Goal: Use online tool/utility: Utilize a website feature to perform a specific function

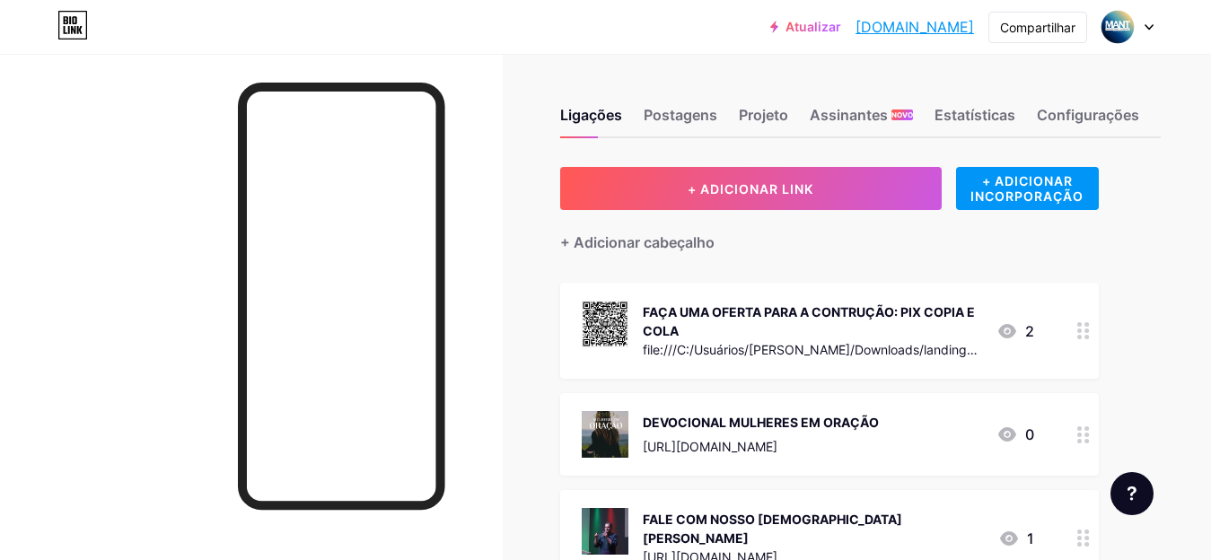
click at [753, 340] on div "file:///C:/Usuários/[PERSON_NAME]/Downloads/landing-pix-[GEOGRAPHIC_DATA]html" at bounding box center [812, 349] width 339 height 19
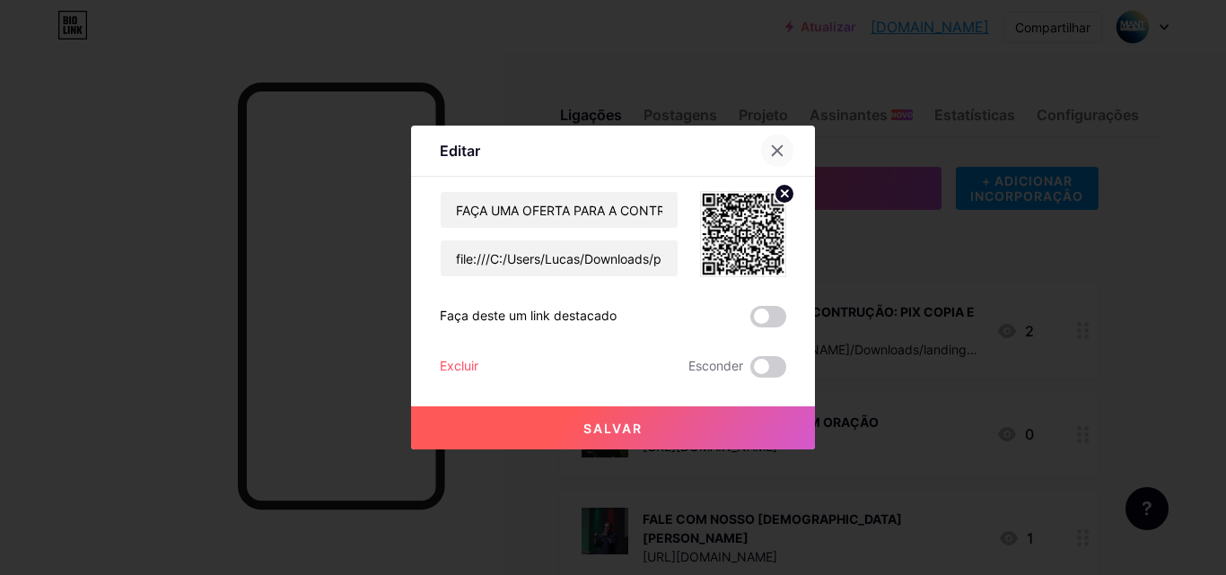
click at [778, 149] on div at bounding box center [777, 151] width 32 height 32
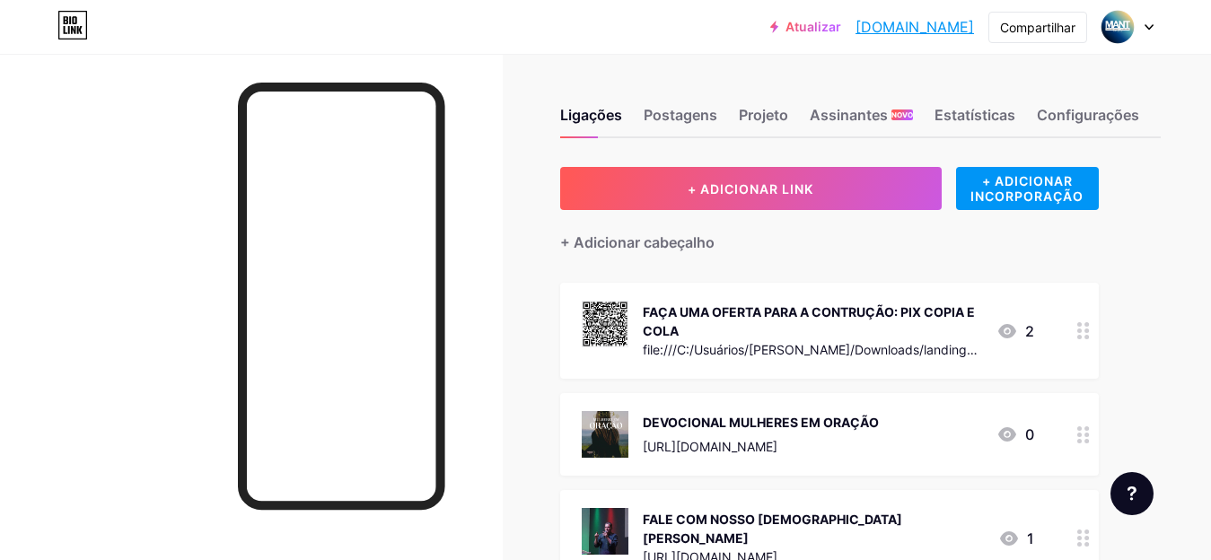
click at [761, 328] on div "FAÇA UMA OFERTA PARA A CONTRUÇÃO: PIX COPIA E COLA" at bounding box center [812, 321] width 339 height 38
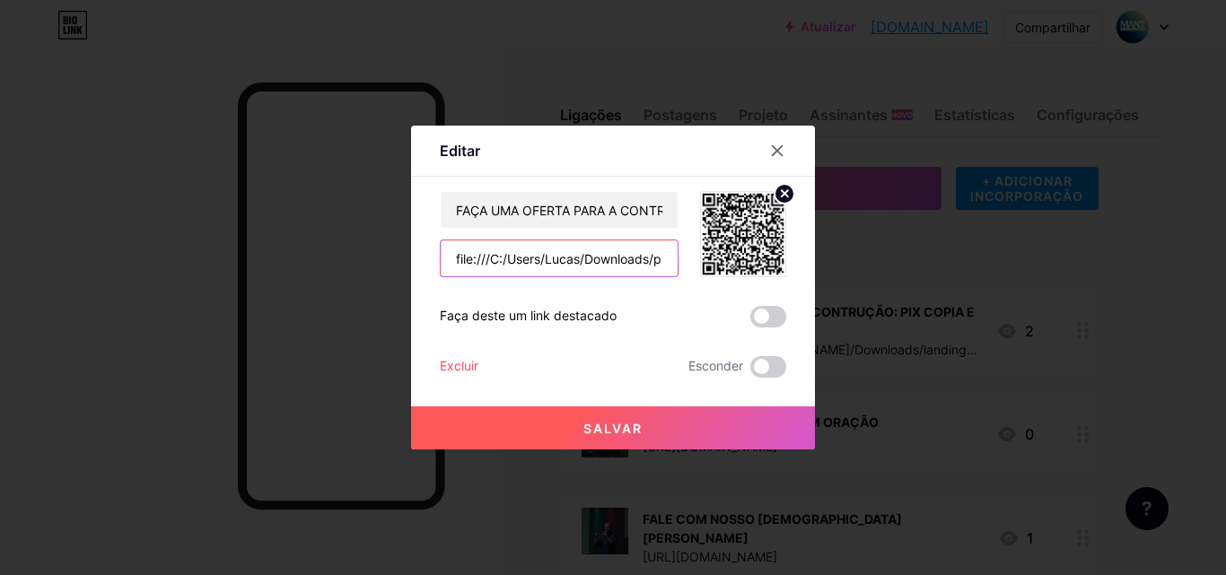
click at [599, 266] on input "file:///C:/Users/Lucas/Downloads/pix-oferta-responsivo.html" at bounding box center [559, 259] width 237 height 36
click at [548, 268] on input "file:///C:/Users/Lucas/Downloads/pix-oferta-responsivo.html" at bounding box center [559, 259] width 237 height 36
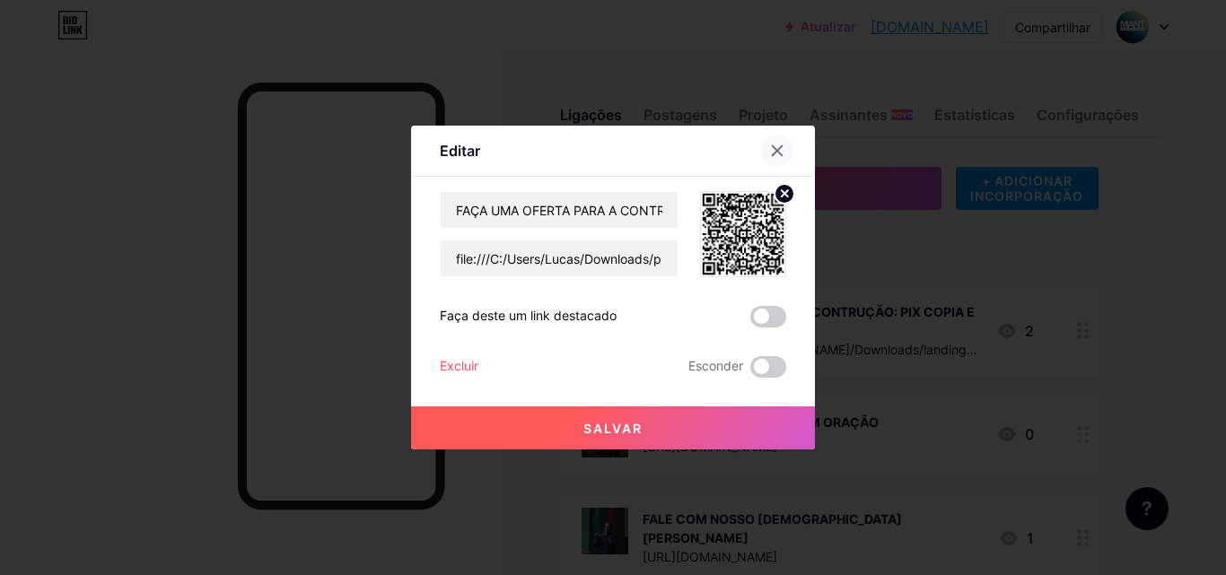
click at [762, 160] on div at bounding box center [777, 151] width 32 height 32
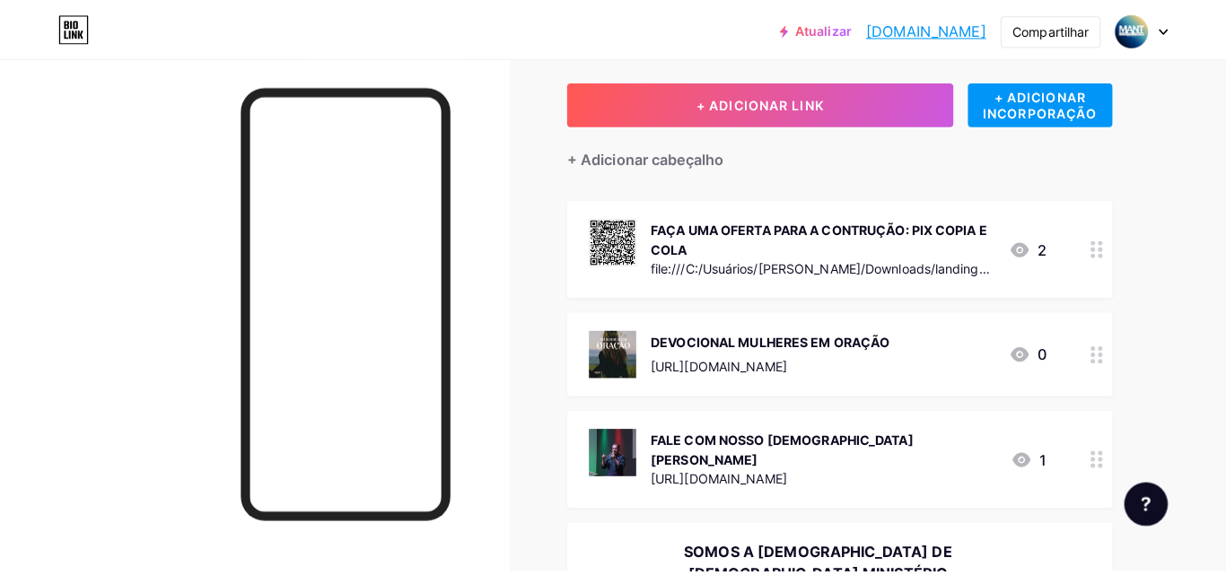
scroll to position [101, 0]
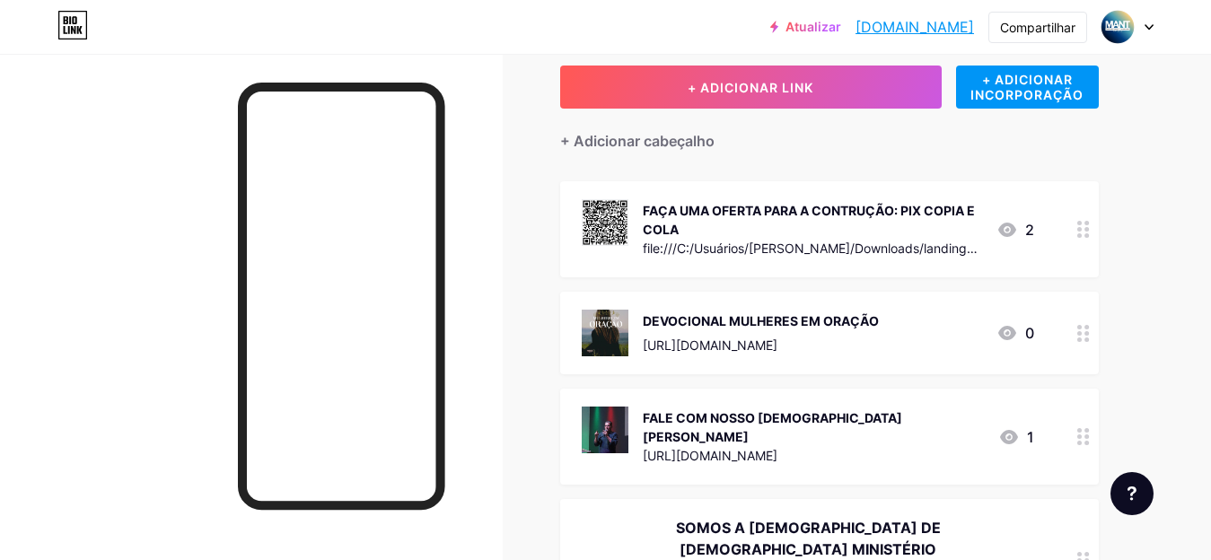
click at [1028, 233] on font "2" at bounding box center [1029, 230] width 9 height 18
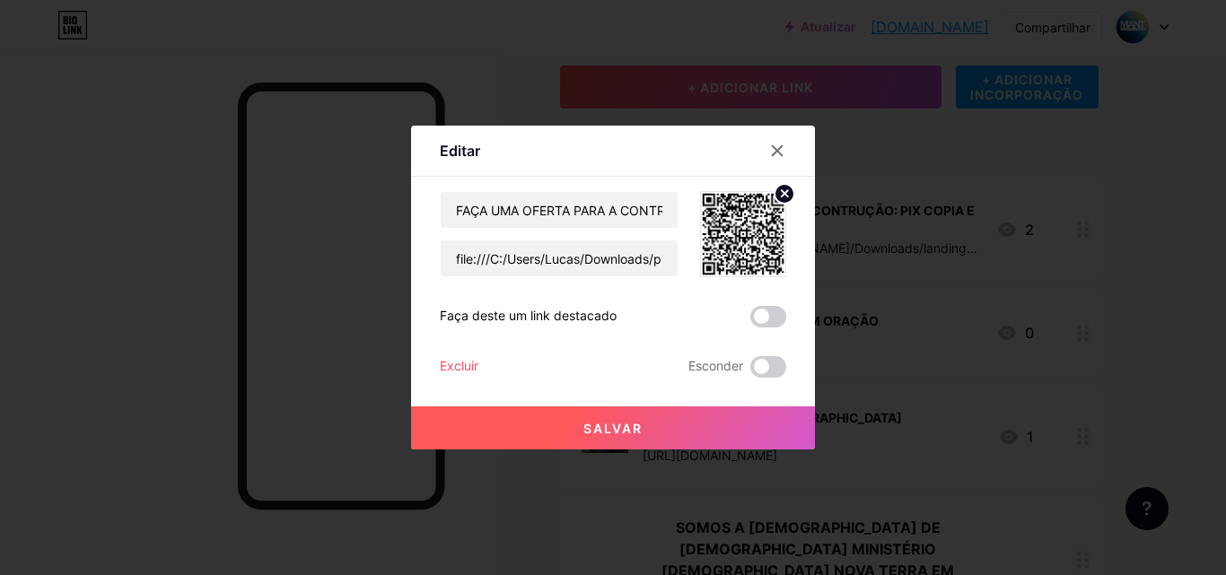
click at [1015, 274] on div at bounding box center [613, 287] width 1226 height 575
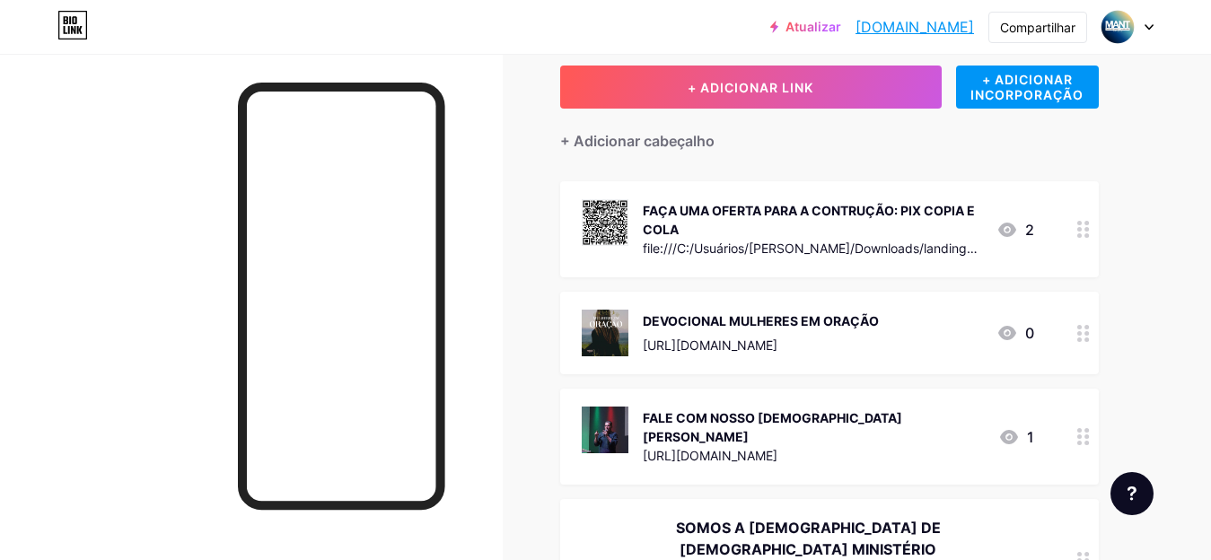
click at [1076, 236] on div at bounding box center [1083, 229] width 31 height 96
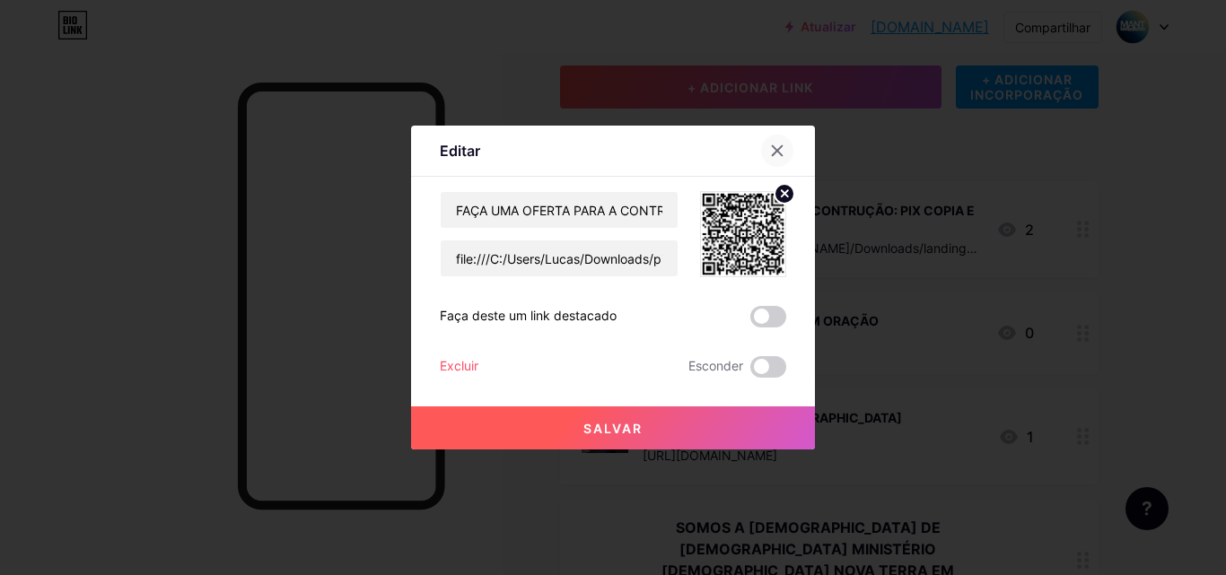
click at [769, 159] on div at bounding box center [777, 151] width 32 height 32
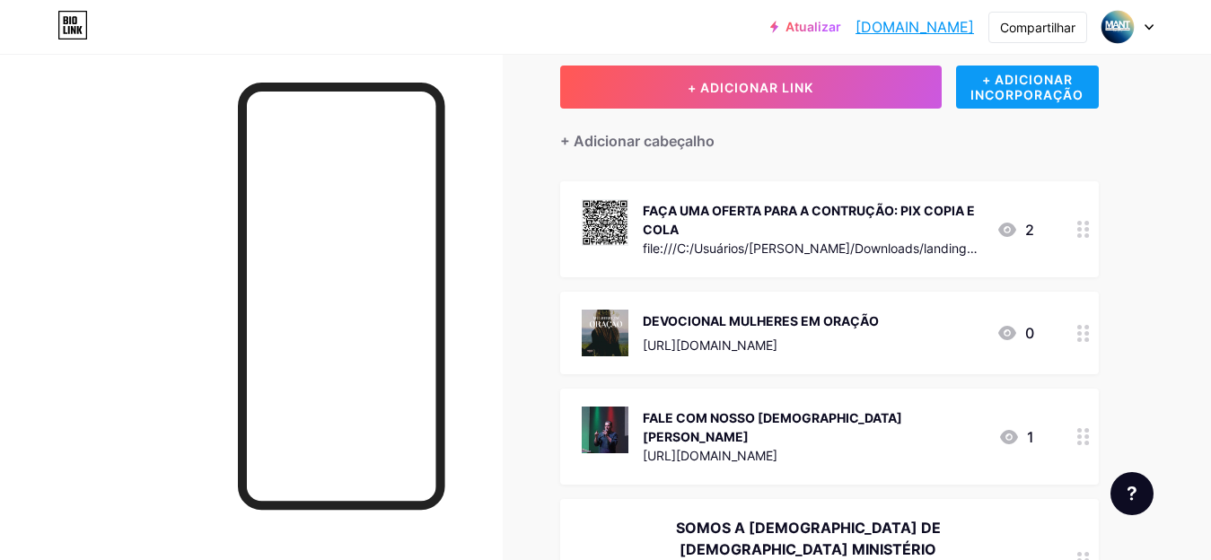
click at [988, 103] on div "+ ADICIONAR INCORPORAÇÃO" at bounding box center [1027, 87] width 143 height 43
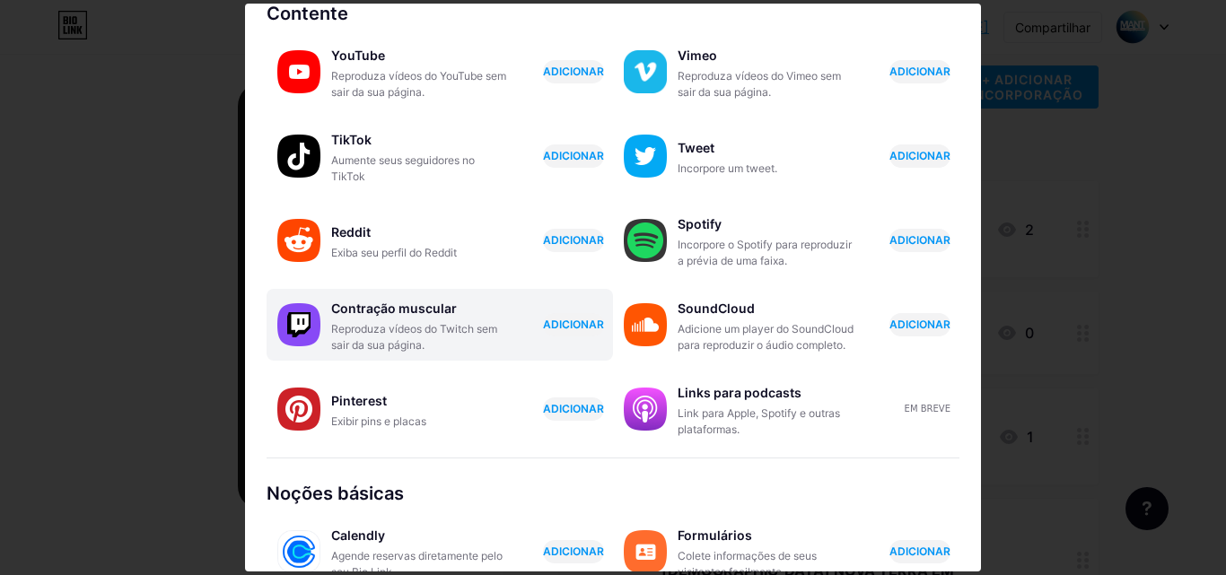
scroll to position [346, 0]
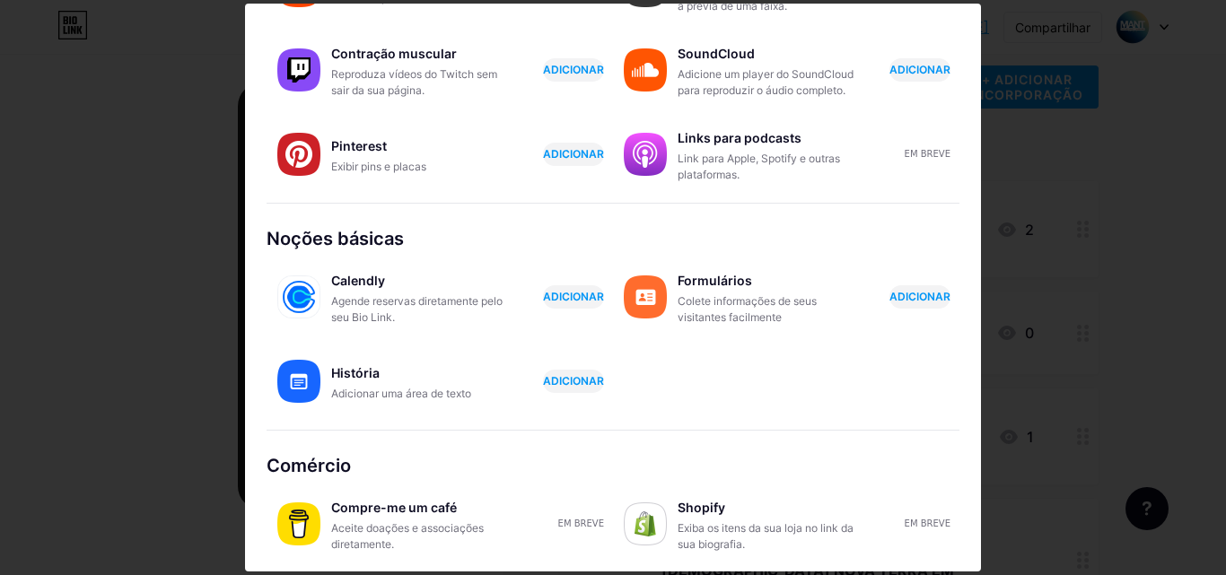
click at [128, 273] on div at bounding box center [613, 287] width 1226 height 575
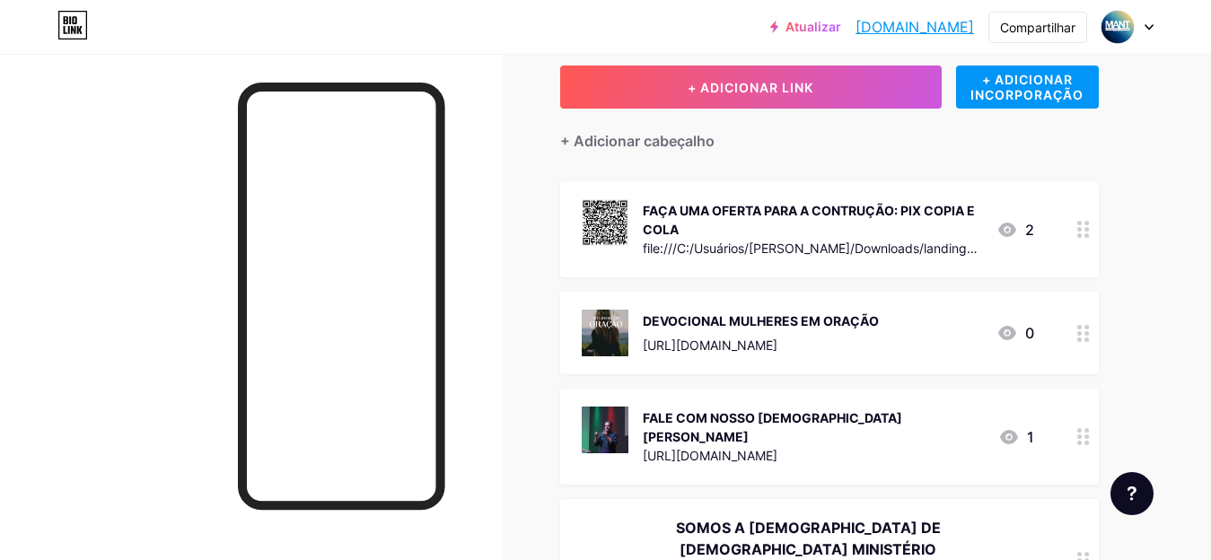
drag, startPoint x: 678, startPoint y: 221, endPoint x: 674, endPoint y: 207, distance: 13.9
click at [674, 207] on div "FAÇA UMA OFERTA PARA A CONTRUÇÃO: PIX COPIA E COLA" at bounding box center [812, 220] width 339 height 38
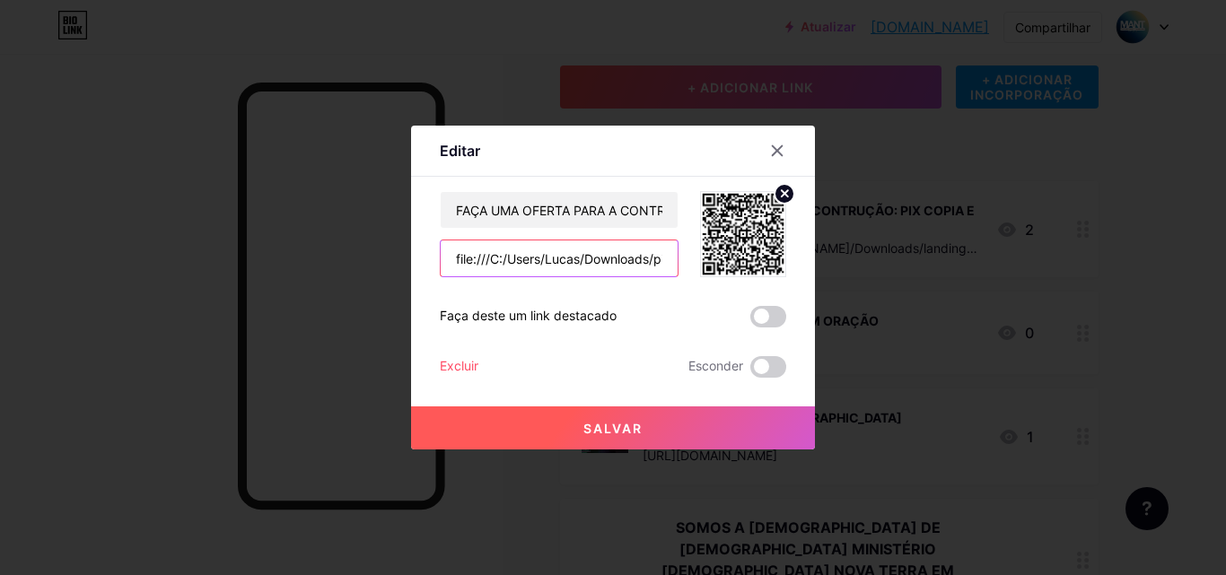
click at [578, 267] on input "file:///C:/Users/Lucas/Downloads/pix-oferta-responsivo.html" at bounding box center [559, 259] width 237 height 36
